Goal: Transaction & Acquisition: Purchase product/service

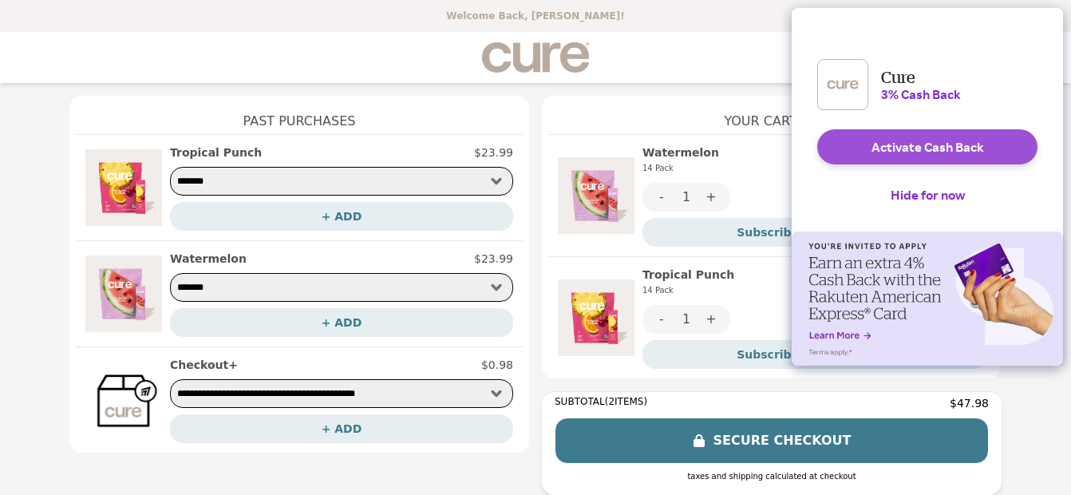
click at [872, 164] on button "Activate Cash Back" at bounding box center [927, 146] width 220 height 35
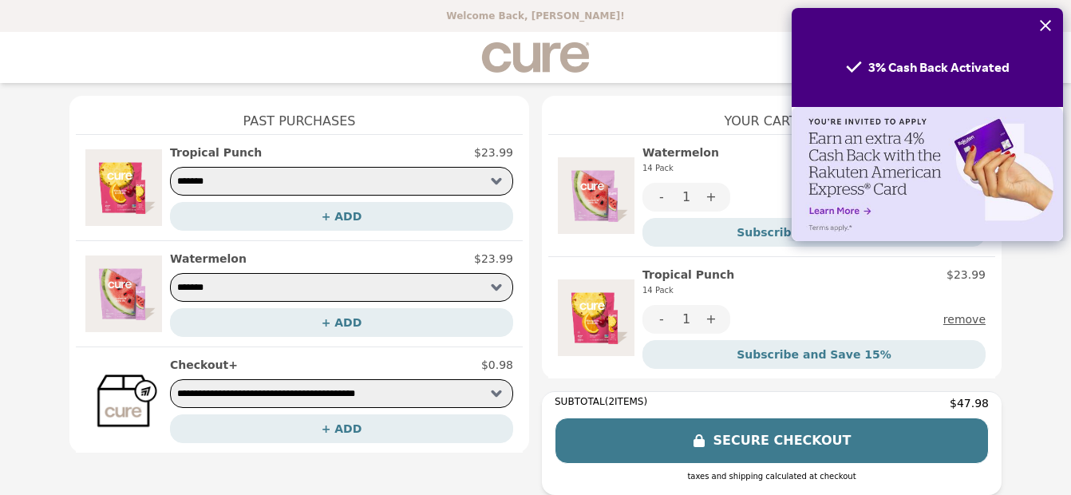
click at [1051, 26] on icon "Close" at bounding box center [1045, 25] width 13 height 13
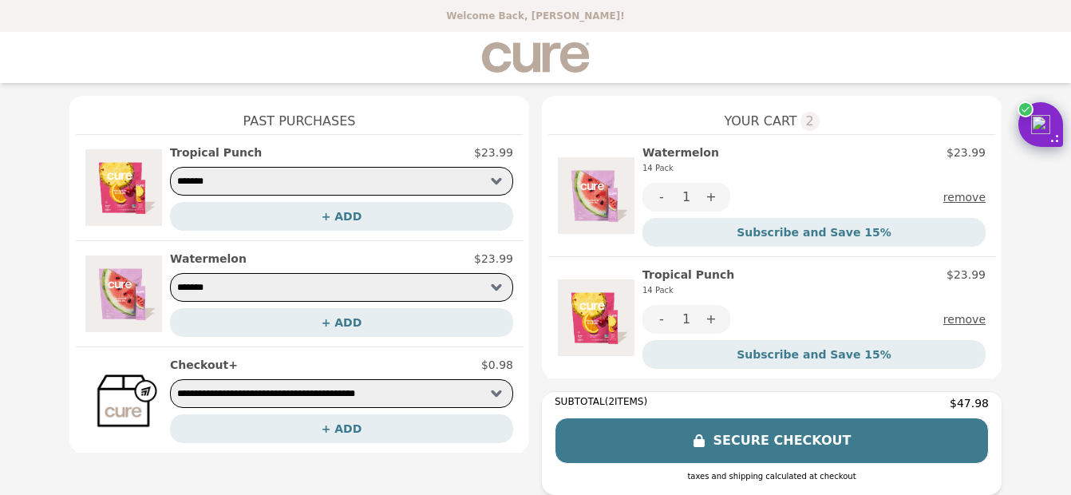
scroll to position [13, 0]
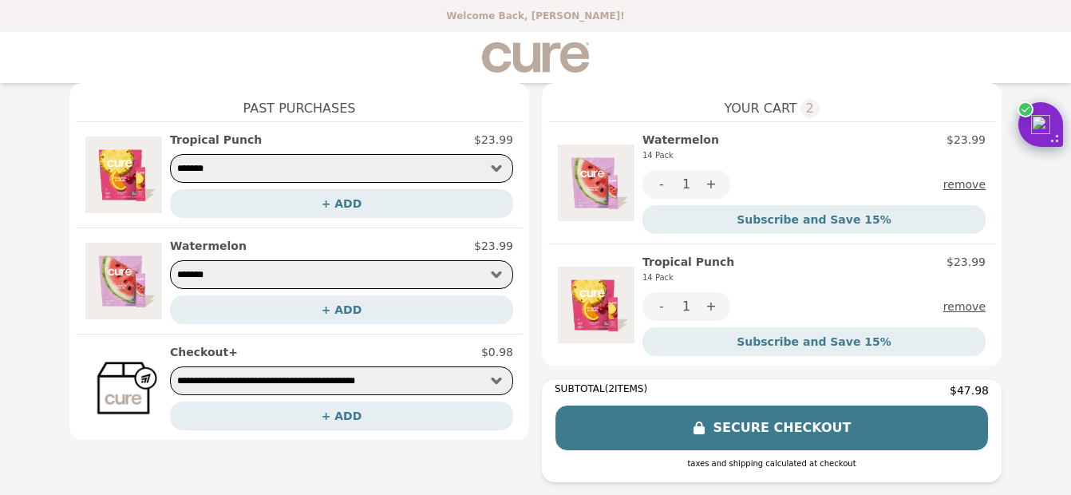
click at [826, 425] on button "SECURE CHECKOUT" at bounding box center [772, 428] width 434 height 46
